Goal: Transaction & Acquisition: Subscribe to service/newsletter

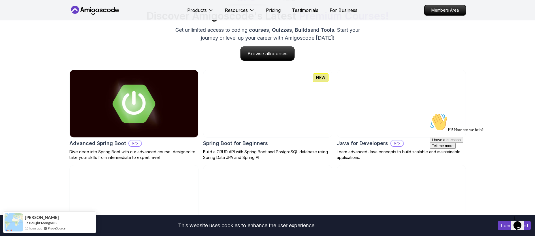
scroll to position [562, 0]
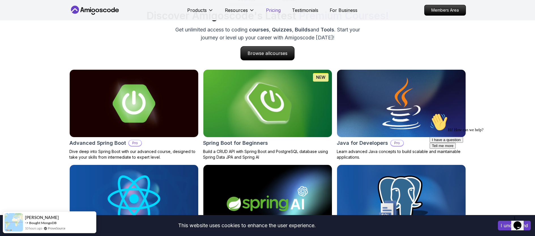
click at [276, 10] on p "Pricing" at bounding box center [273, 10] width 15 height 7
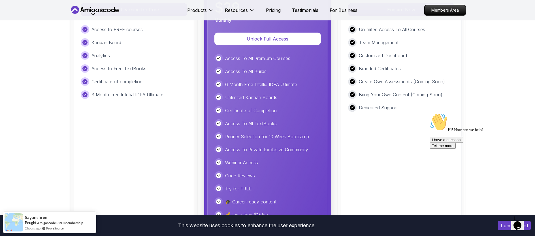
scroll to position [1387, 0]
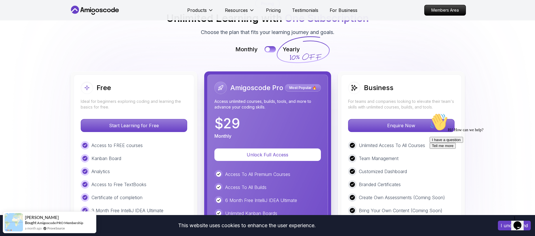
scroll to position [1229, 0]
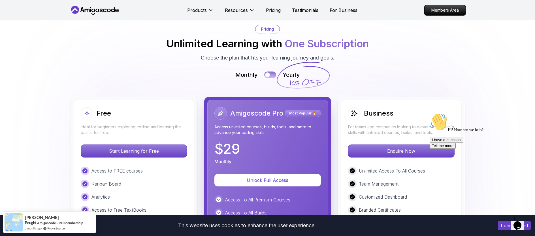
click at [267, 75] on div at bounding box center [267, 74] width 5 height 5
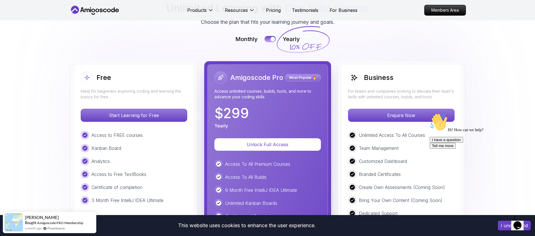
scroll to position [1265, 0]
click at [268, 43] on div "Monthly Yearly" at bounding box center [267, 39] width 397 height 8
click at [270, 41] on button at bounding box center [270, 39] width 12 height 7
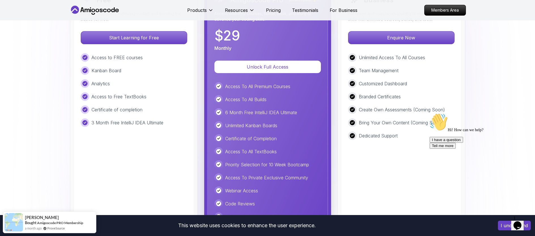
scroll to position [1333, 0]
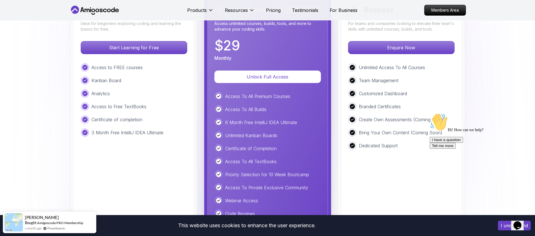
click at [263, 70] on div "Amigoscode Pro Most Popular 🔥 Access unlimited courses, builds, tools, and more…" at bounding box center [267, 130] width 121 height 267
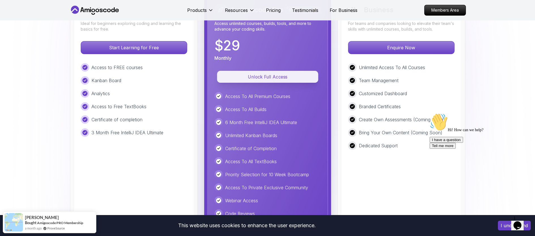
click at [263, 74] on p "Unlock Full Access" at bounding box center [268, 76] width 88 height 7
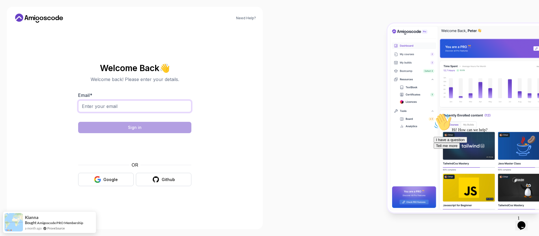
click at [142, 105] on input "Email *" at bounding box center [134, 106] width 113 height 12
type input "[EMAIL_ADDRESS][DOMAIN_NAME]"
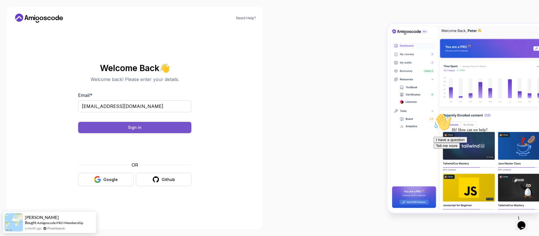
click at [151, 129] on button "Sign in" at bounding box center [134, 127] width 113 height 11
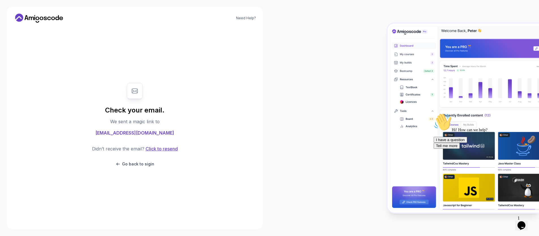
click at [160, 149] on button "Click to resend" at bounding box center [161, 148] width 33 height 7
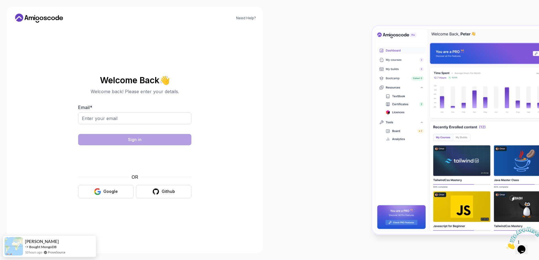
click at [115, 111] on div "Email *" at bounding box center [134, 117] width 113 height 27
click at [114, 119] on input "Email *" at bounding box center [134, 118] width 113 height 12
type input "[EMAIL_ADDRESS][DOMAIN_NAME]"
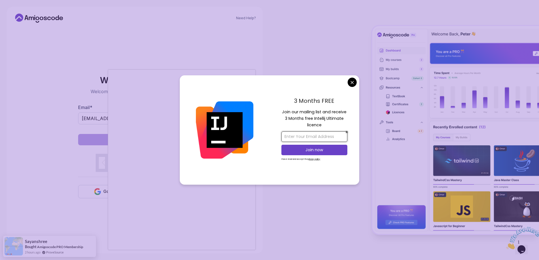
click at [312, 134] on input "email" at bounding box center [315, 136] width 66 height 10
type input "[EMAIL_ADDRESS][DOMAIN_NAME]"
click at [320, 153] on button "Join now" at bounding box center [315, 150] width 66 height 10
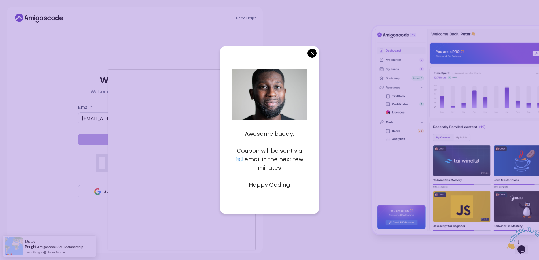
click at [314, 53] on body "Need Help? Welcome Back 👋 Welcome back! Please enter your details. Email * [EMA…" at bounding box center [269, 130] width 539 height 260
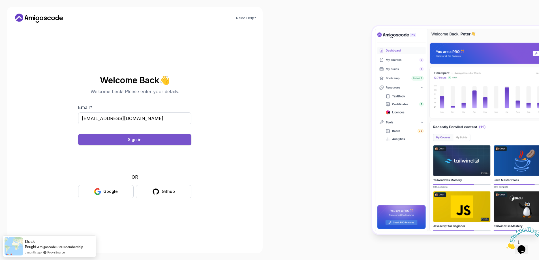
click at [171, 142] on button "Sign in" at bounding box center [134, 139] width 113 height 11
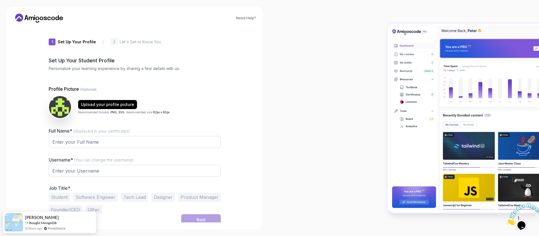
type input "fiercehawkfa9ad"
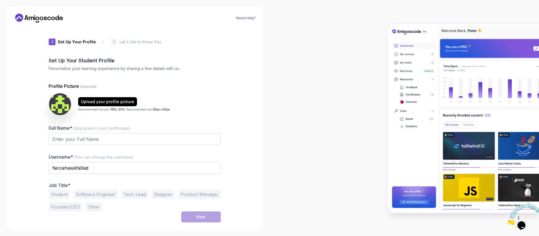
scroll to position [0, 0]
